Goal: Task Accomplishment & Management: Complete application form

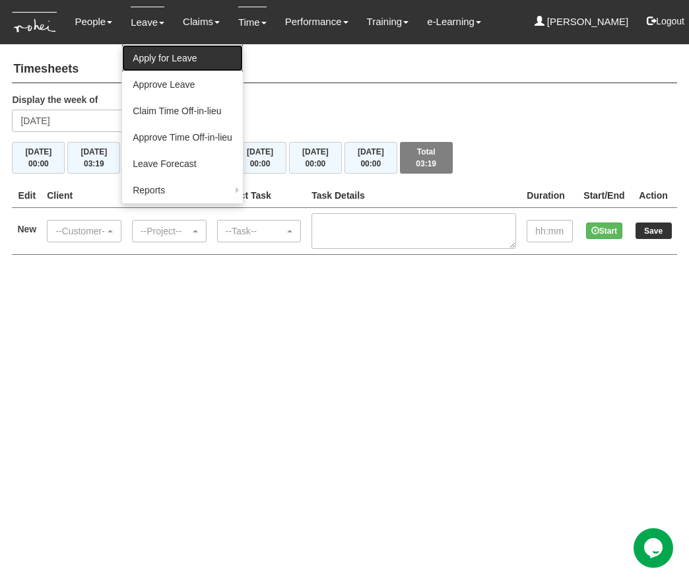
click at [154, 68] on link "Apply for Leave" at bounding box center [182, 58] width 121 height 26
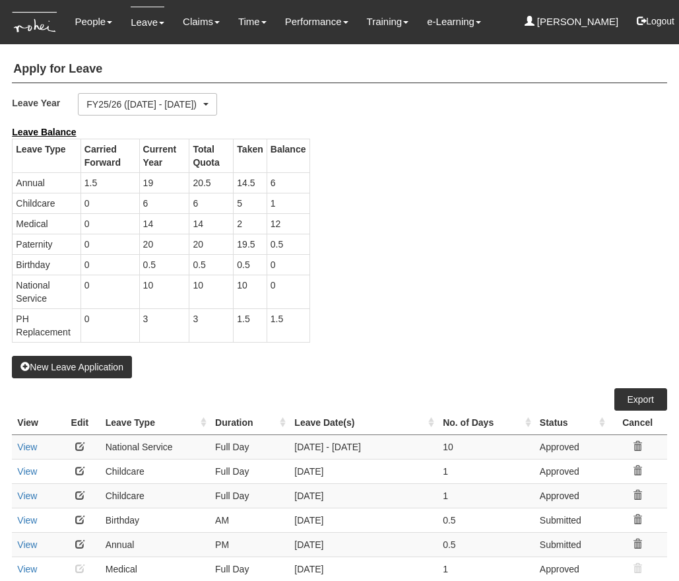
select select "50"
click at [57, 369] on button "New Leave Application" at bounding box center [72, 367] width 120 height 22
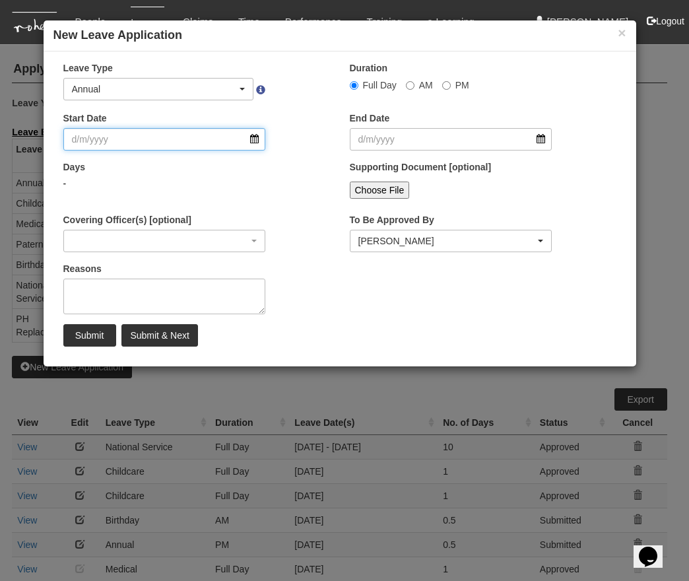
click at [179, 137] on input "Start Date" at bounding box center [164, 139] width 203 height 22
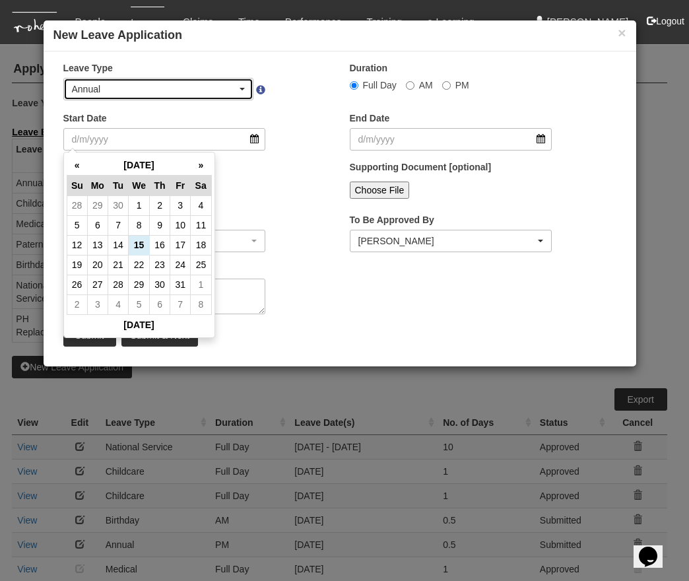
click at [197, 88] on div "Annual" at bounding box center [155, 89] width 166 height 13
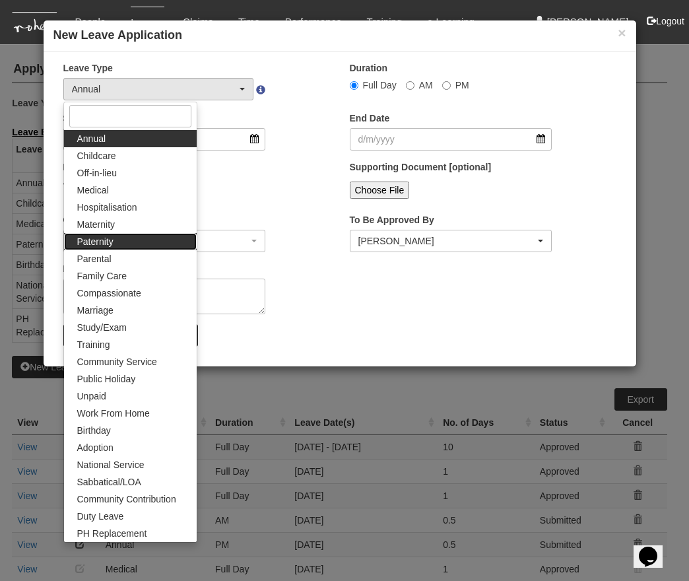
click at [154, 242] on link "Paternity" at bounding box center [130, 241] width 133 height 17
select select "7"
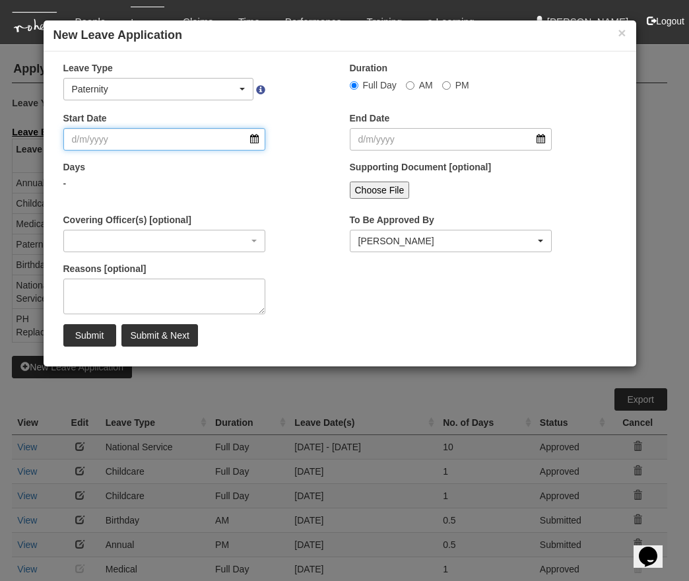
click at [182, 140] on input "Start Date" at bounding box center [164, 139] width 203 height 22
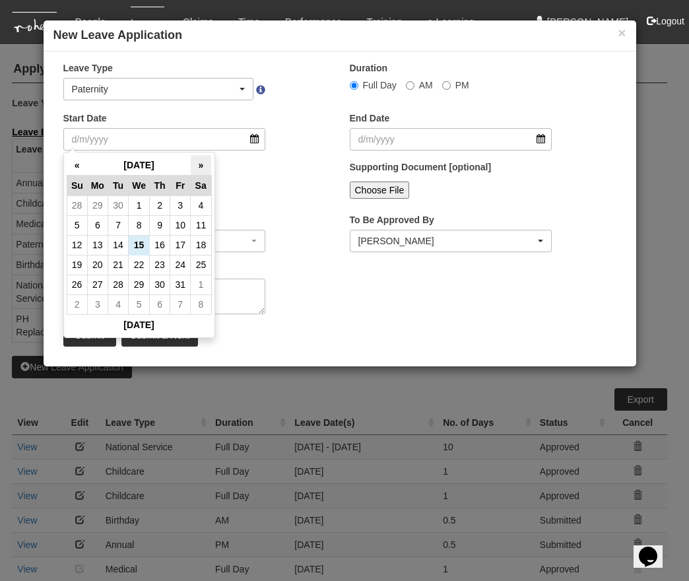
click at [204, 164] on th "»" at bounding box center [201, 165] width 20 height 20
click at [141, 228] on td "10" at bounding box center [139, 225] width 21 height 20
type input "[DATE]"
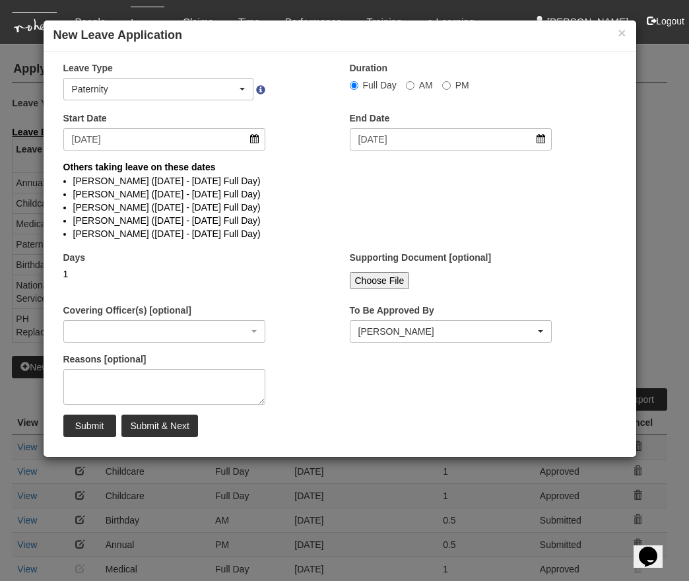
select select
click at [409, 90] on label "AM" at bounding box center [419, 85] width 27 height 13
click at [409, 90] on input "AM" at bounding box center [410, 85] width 9 height 9
radio input "true"
click at [152, 422] on input "Submit & Next" at bounding box center [159, 425] width 76 height 22
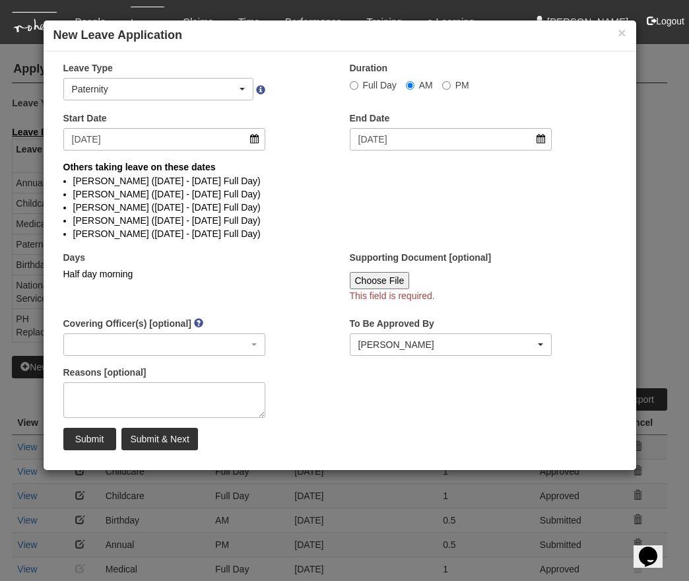
click at [377, 281] on input "Choose File" at bounding box center [380, 280] width 60 height 17
type input "C:\fakepath\[PERSON_NAME].pdf"
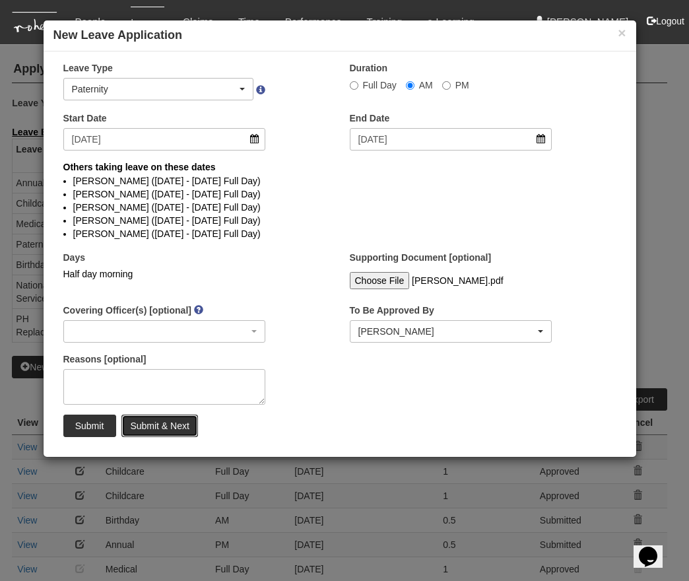
click at [152, 437] on input "Submit & Next" at bounding box center [159, 425] width 76 height 22
select select "1"
radio input "true"
select select
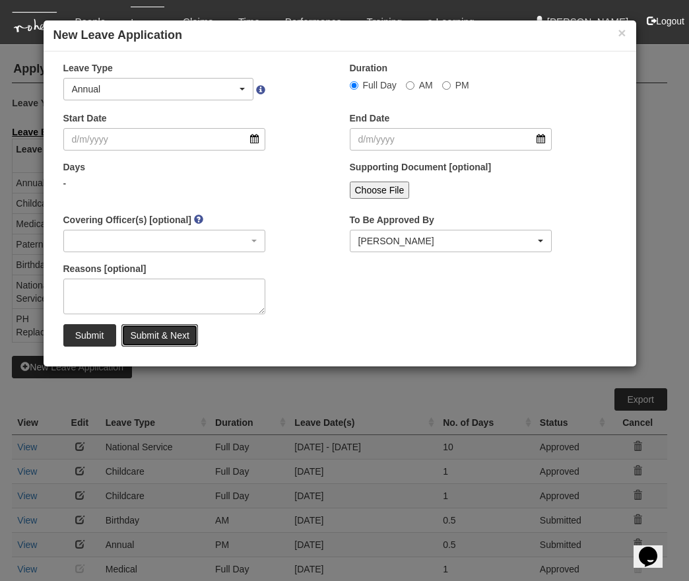
select select "50"
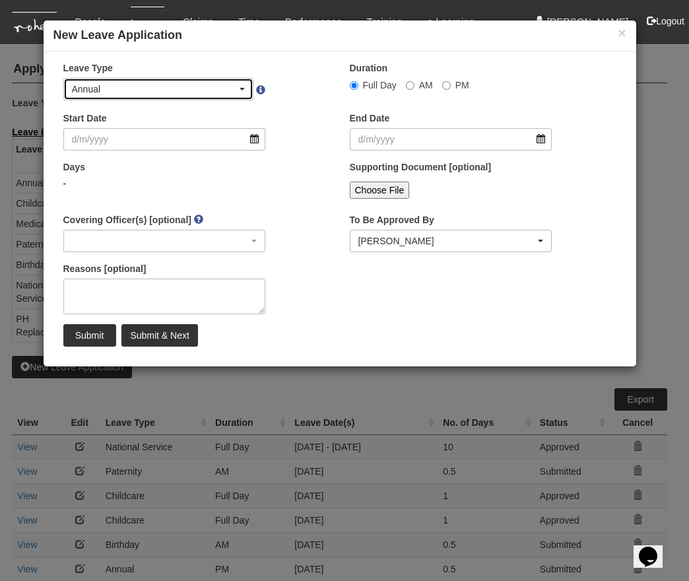
click at [202, 95] on div "Annual" at bounding box center [155, 89] width 166 height 13
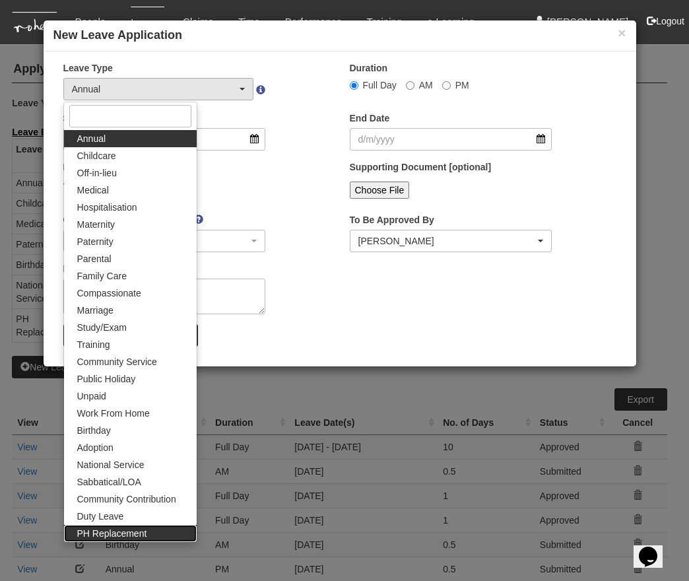
click at [129, 537] on span "PH Replacement" at bounding box center [112, 533] width 70 height 13
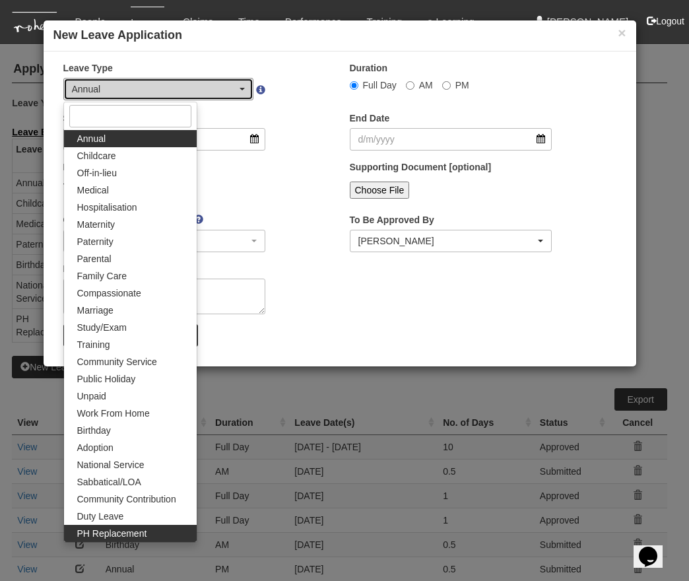
select select "26"
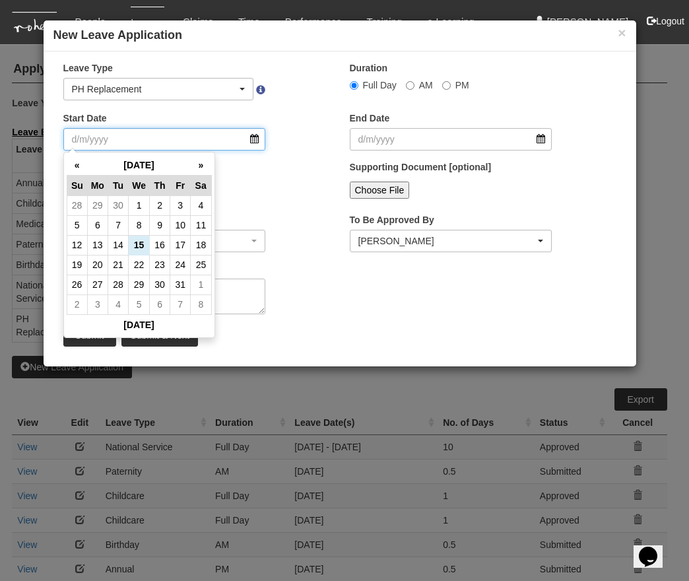
click at [207, 143] on input "Start Date" at bounding box center [164, 139] width 203 height 22
click at [195, 168] on th "»" at bounding box center [201, 165] width 20 height 20
click at [147, 226] on td "10" at bounding box center [139, 225] width 21 height 20
type input "[DATE]"
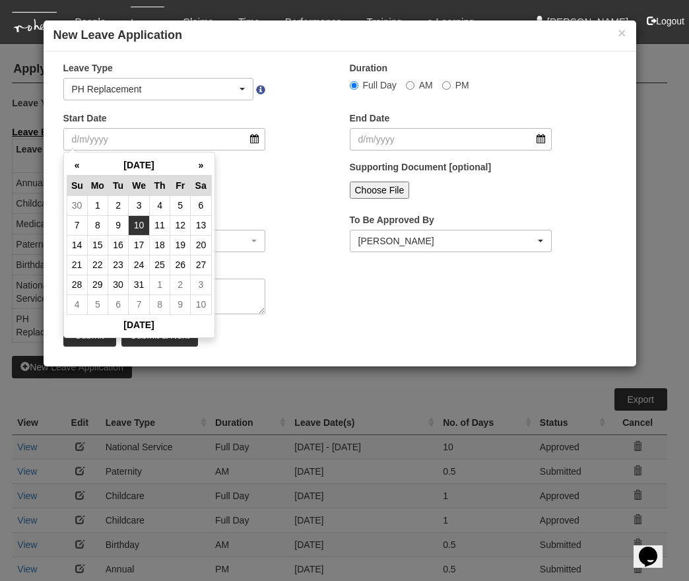
type input "[DATE]"
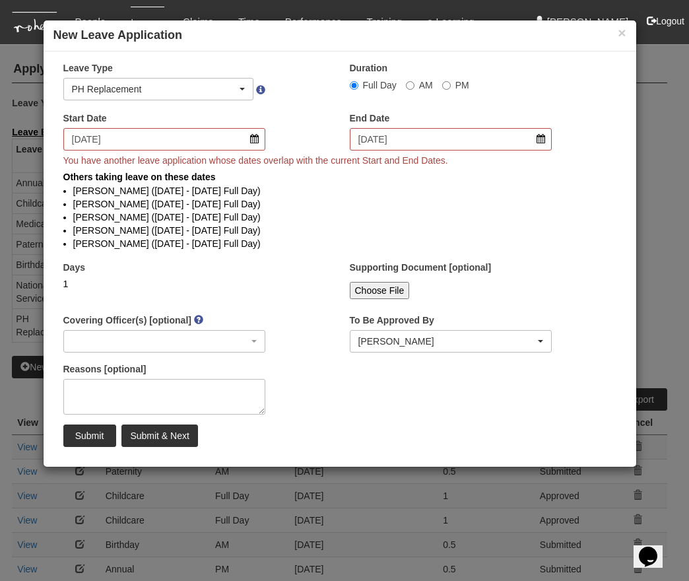
select select
click at [442, 83] on input "PM" at bounding box center [446, 85] width 9 height 9
radio input "true"
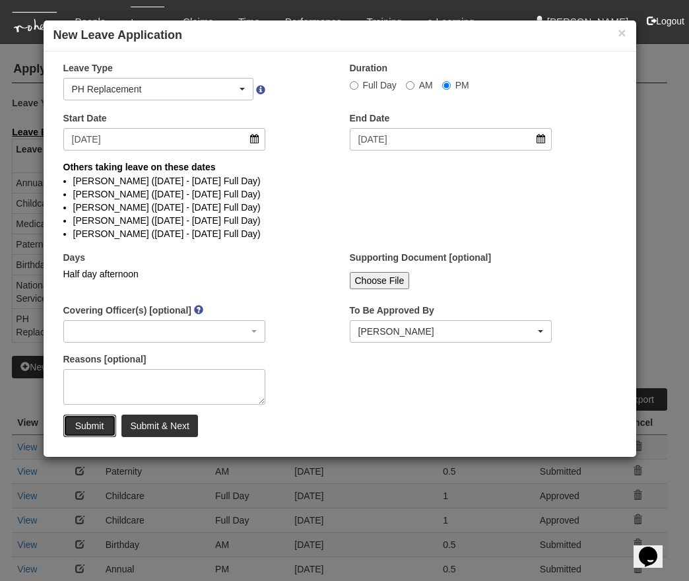
click at [88, 426] on input "Submit" at bounding box center [89, 425] width 53 height 22
select select "1"
radio input "true"
select select
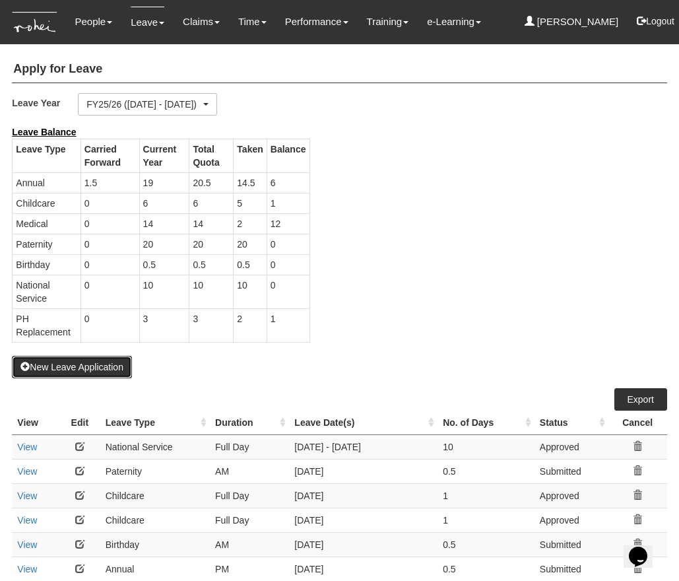
select select "50"
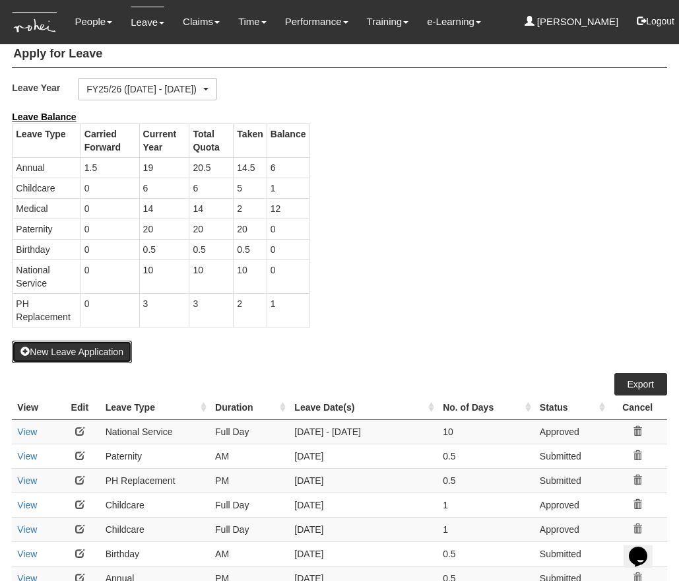
scroll to position [30, 0]
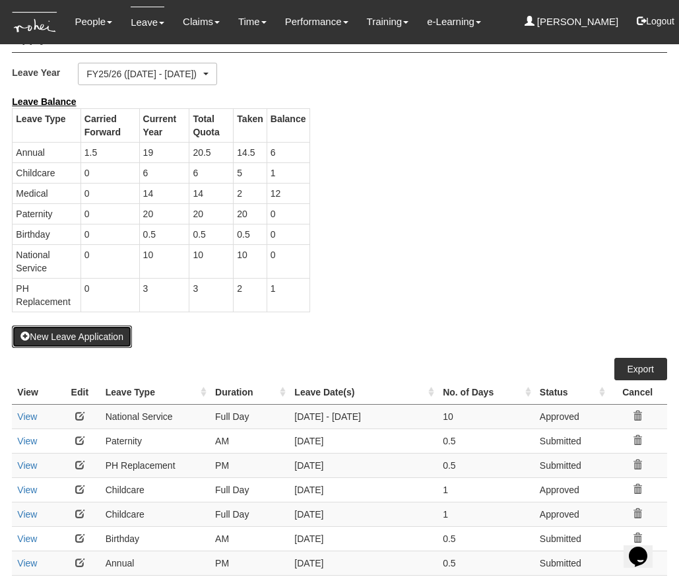
click at [106, 345] on button "New Leave Application" at bounding box center [72, 336] width 120 height 22
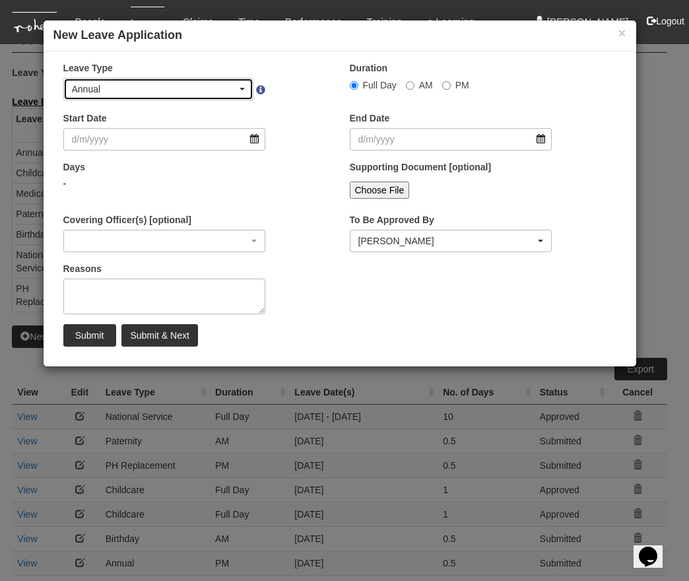
click at [232, 90] on div "Annual" at bounding box center [155, 89] width 166 height 13
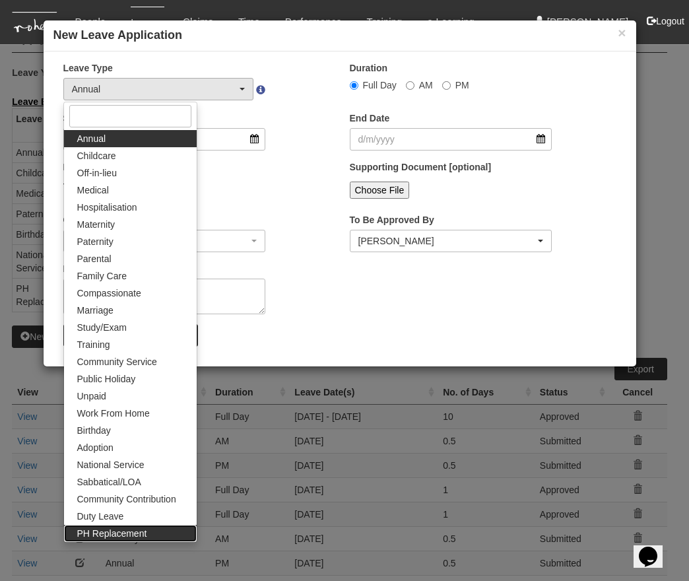
click at [160, 537] on link "PH Replacement" at bounding box center [130, 533] width 133 height 17
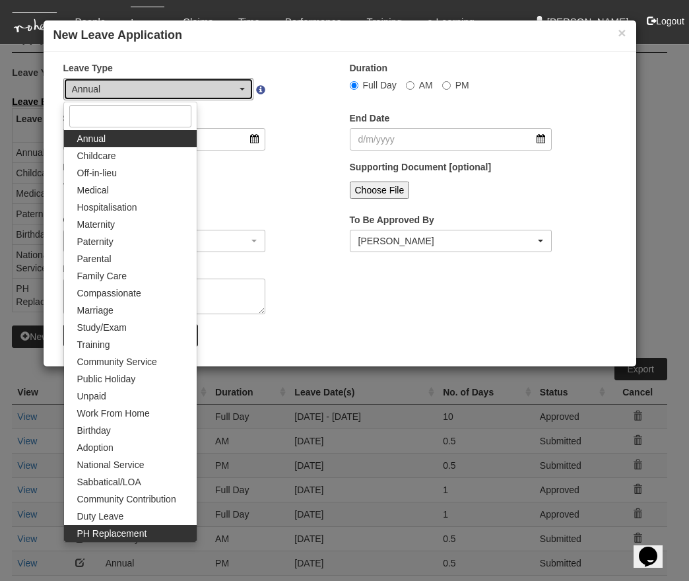
select select "26"
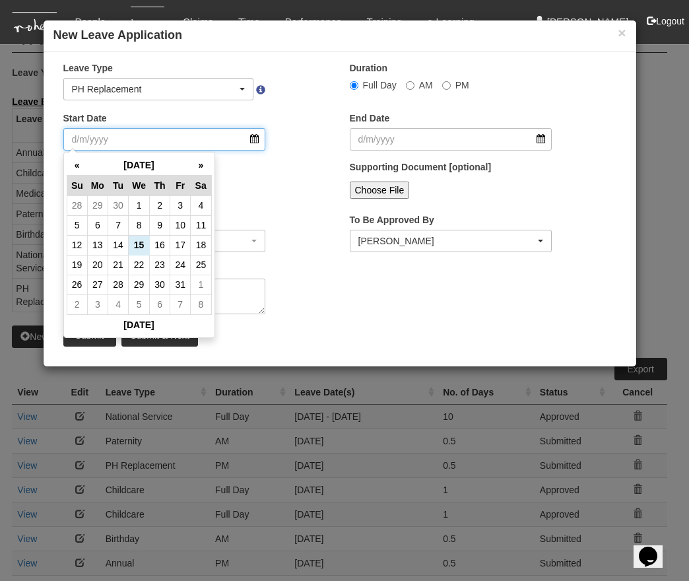
click at [206, 142] on input "Start Date" at bounding box center [164, 139] width 203 height 22
click at [207, 165] on th "»" at bounding box center [201, 165] width 20 height 20
click at [166, 226] on td "11" at bounding box center [160, 225] width 20 height 20
type input "[DATE]"
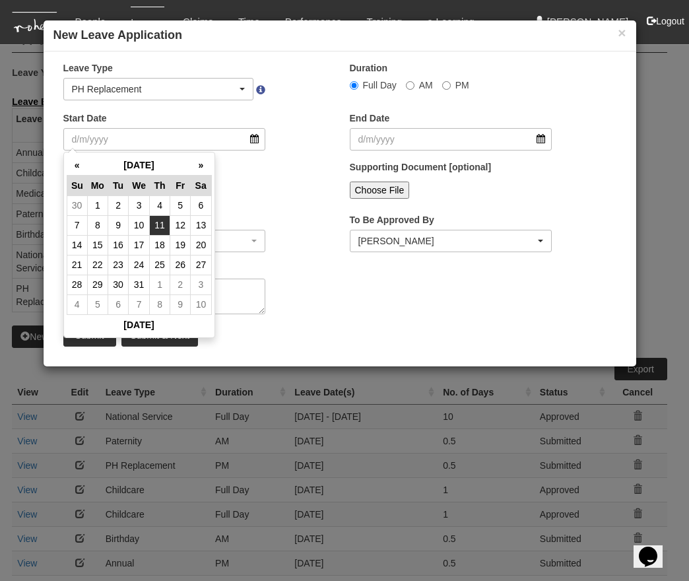
type input "[DATE]"
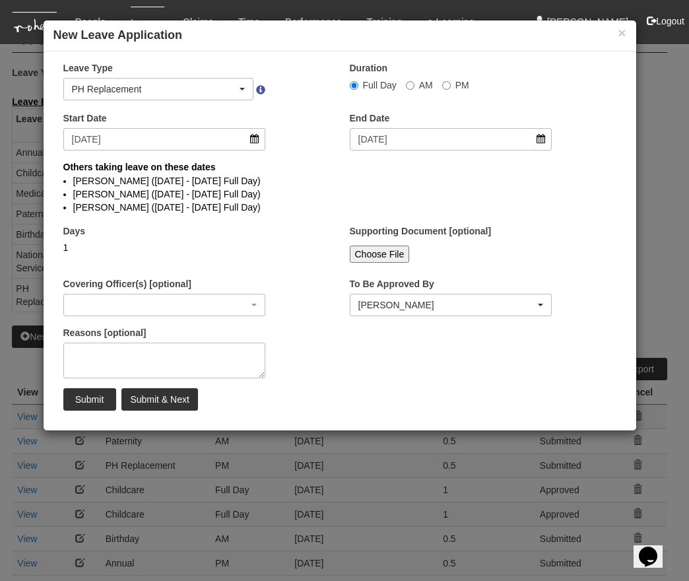
select select
click at [160, 399] on input "Submit & Next" at bounding box center [159, 399] width 76 height 22
select select "1"
select select
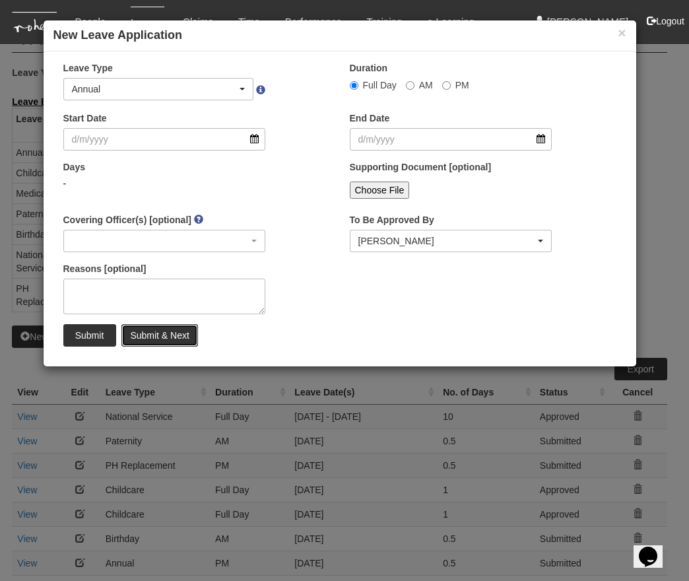
select select "50"
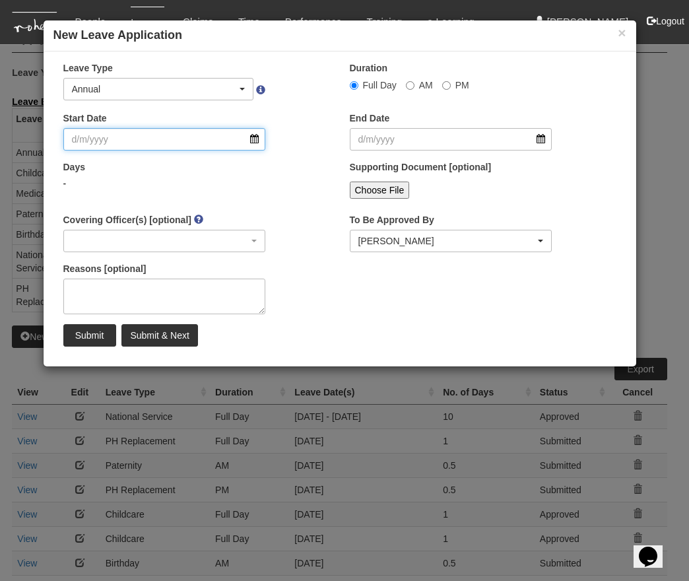
click at [179, 140] on input "Start Date" at bounding box center [164, 139] width 203 height 22
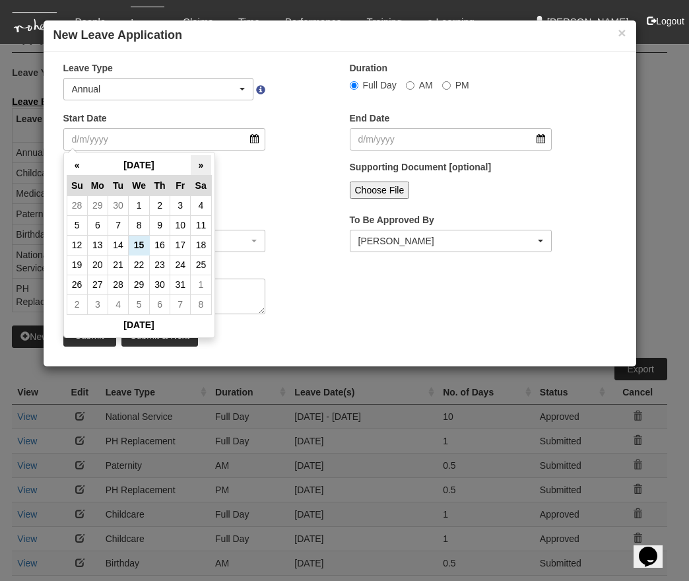
click at [202, 159] on th "»" at bounding box center [201, 165] width 20 height 20
click at [180, 224] on td "12" at bounding box center [180, 225] width 20 height 20
type input "[DATE]"
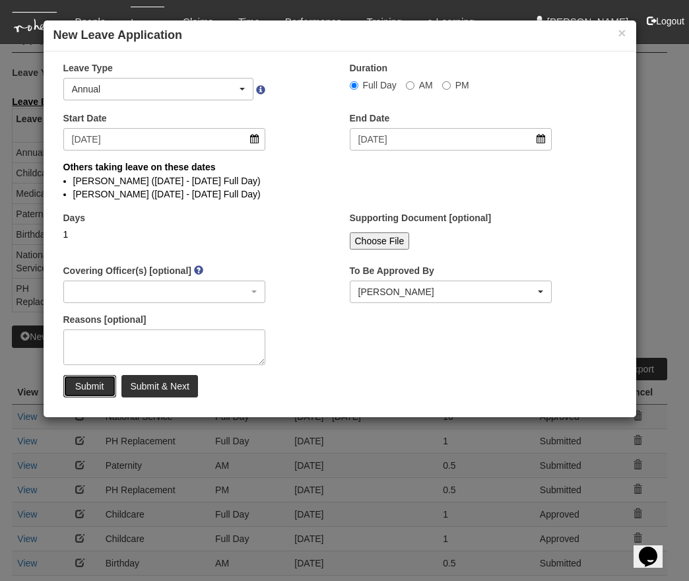
click at [104, 385] on input "Submit" at bounding box center [89, 386] width 53 height 22
select select
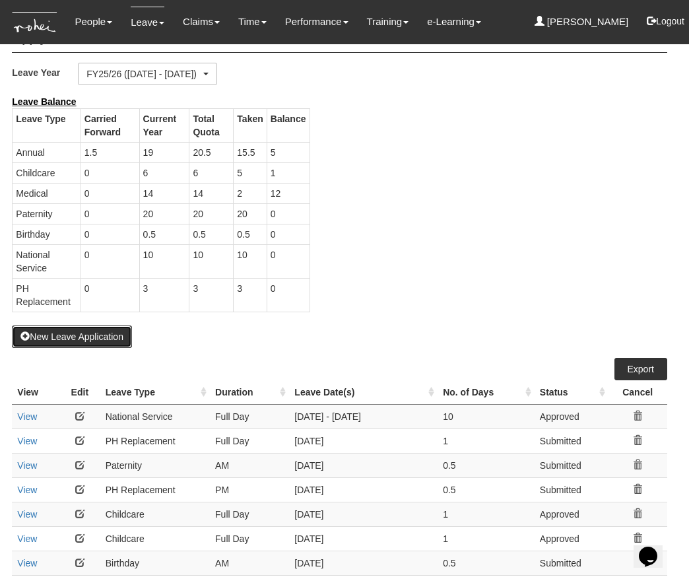
select select "50"
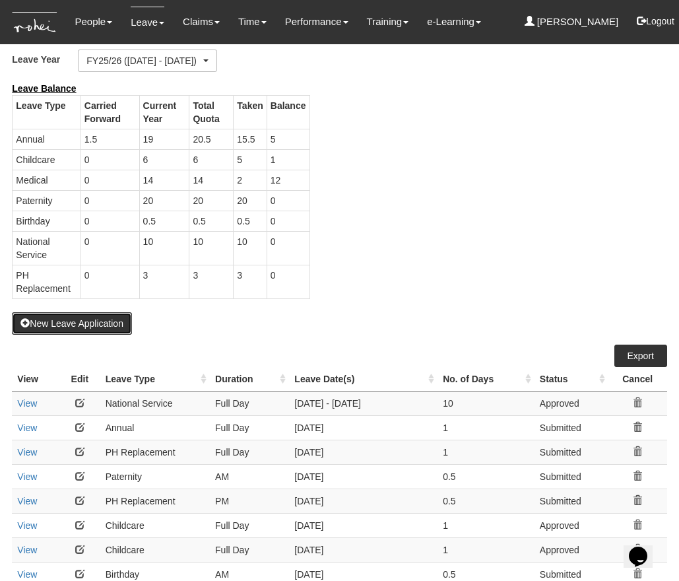
scroll to position [69, 0]
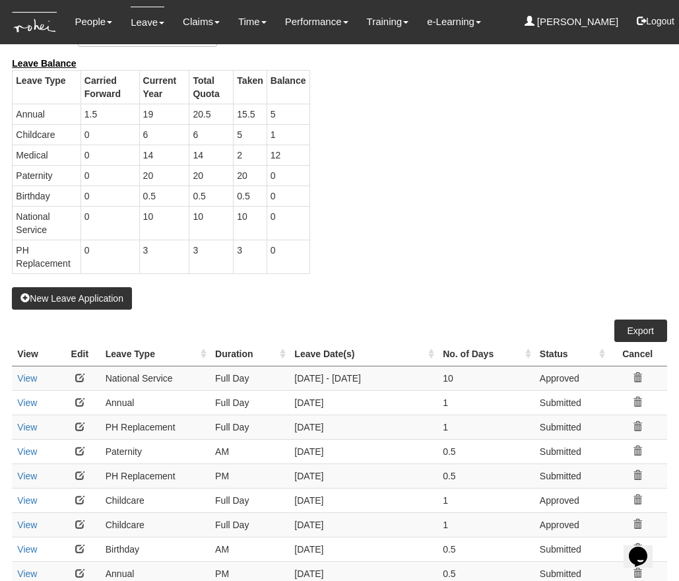
click at [427, 168] on div "Leave Balance Leave Type Carried Forward Current Year Total Quota Taken Balance…" at bounding box center [329, 172] width 655 height 230
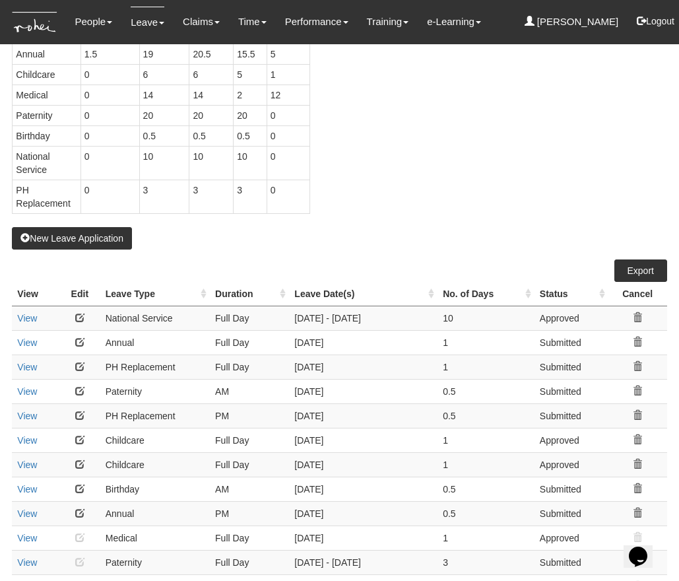
scroll to position [0, 0]
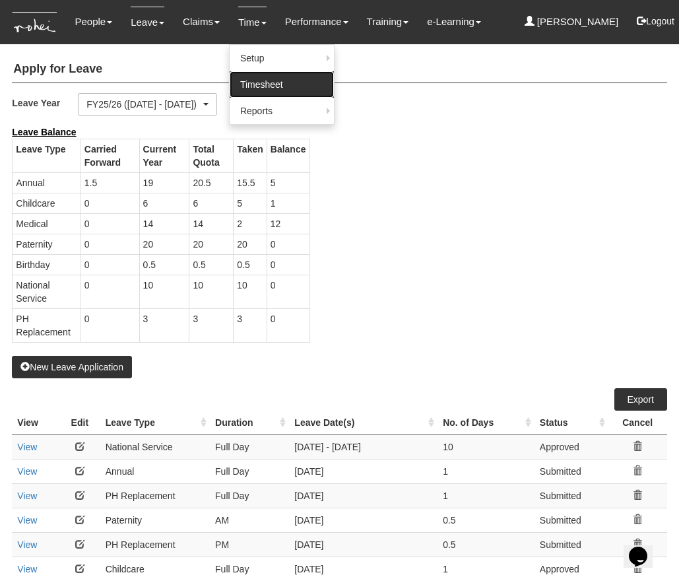
click at [248, 81] on link "Timesheet" at bounding box center [282, 84] width 104 height 26
